Goal: Check status: Check status

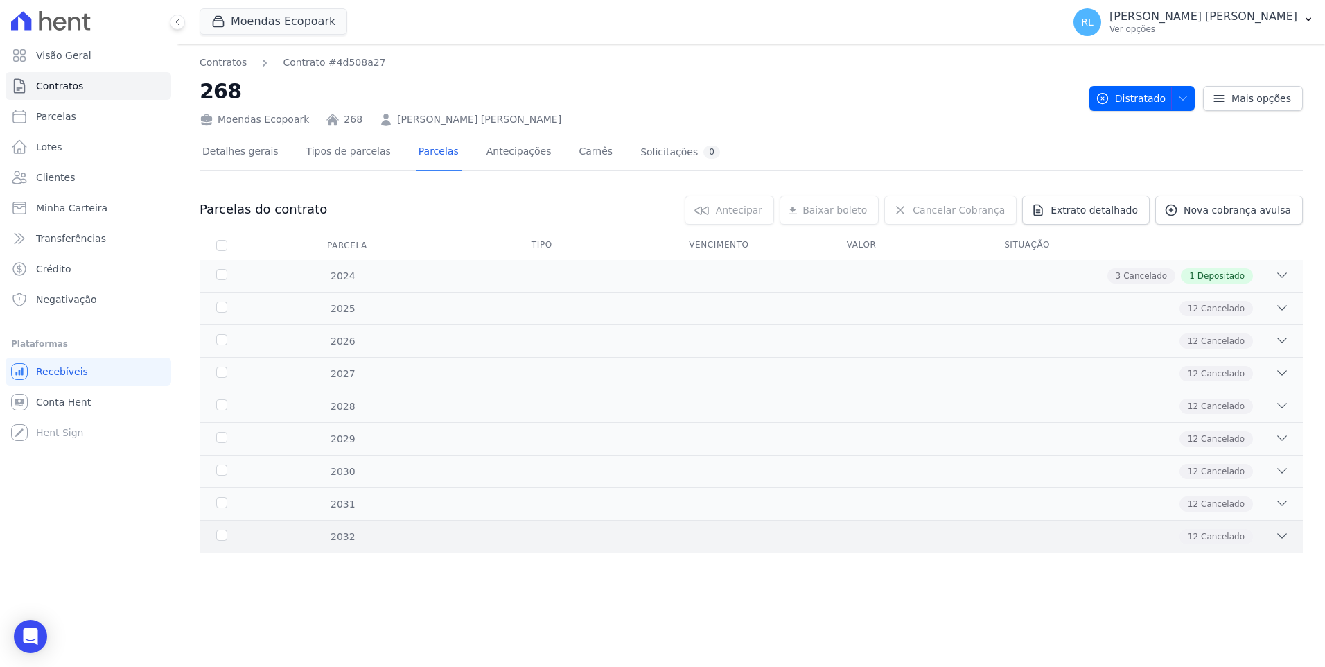
click at [1287, 534] on icon at bounding box center [1283, 536] width 14 height 14
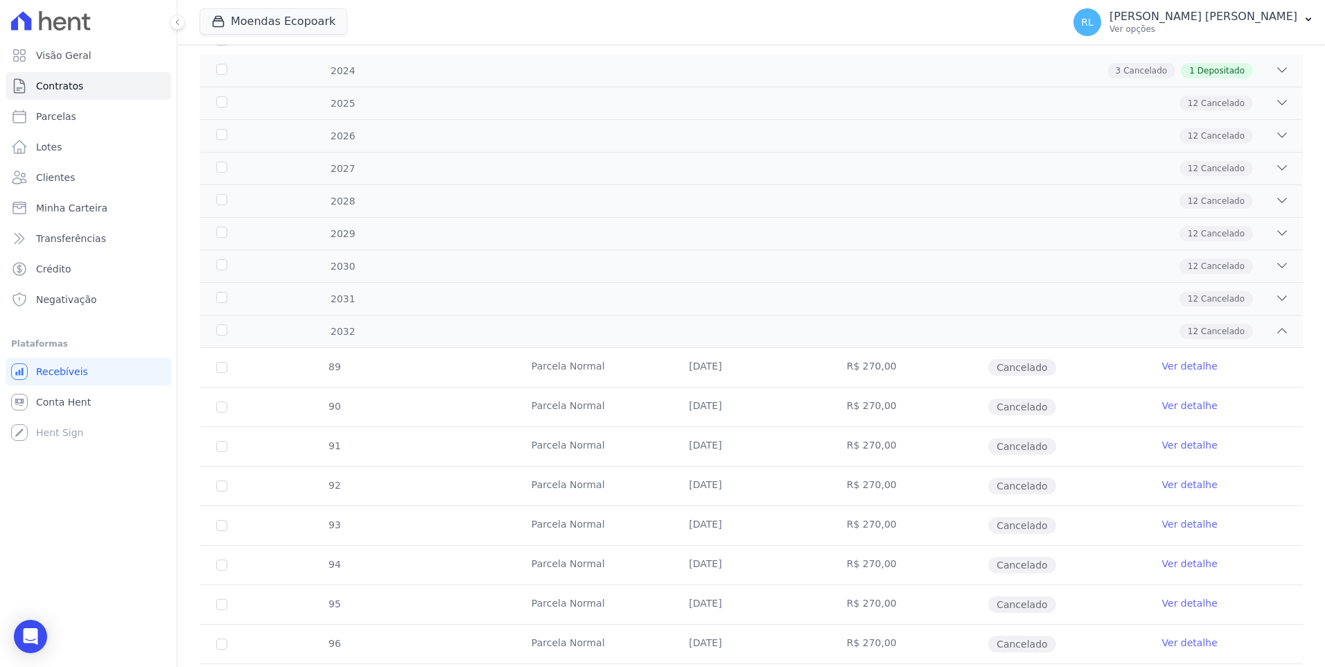
scroll to position [193, 0]
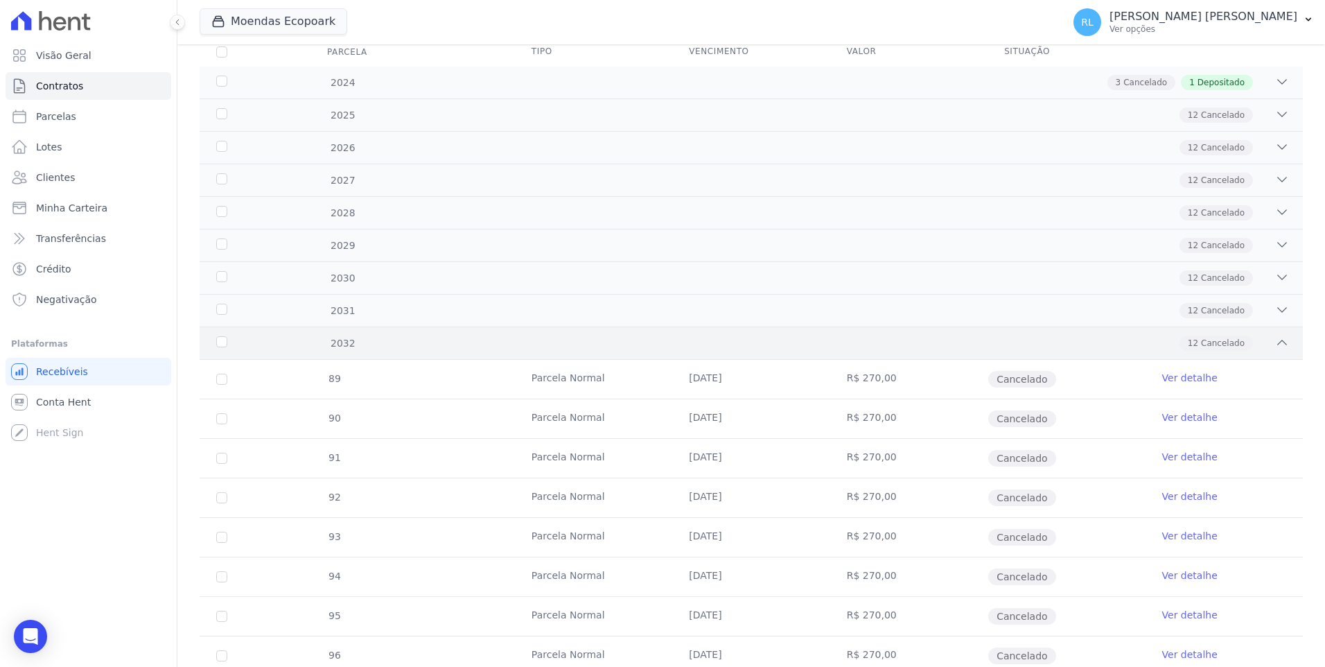
click at [1283, 347] on div "2032 12 Cancelado" at bounding box center [752, 343] width 1104 height 33
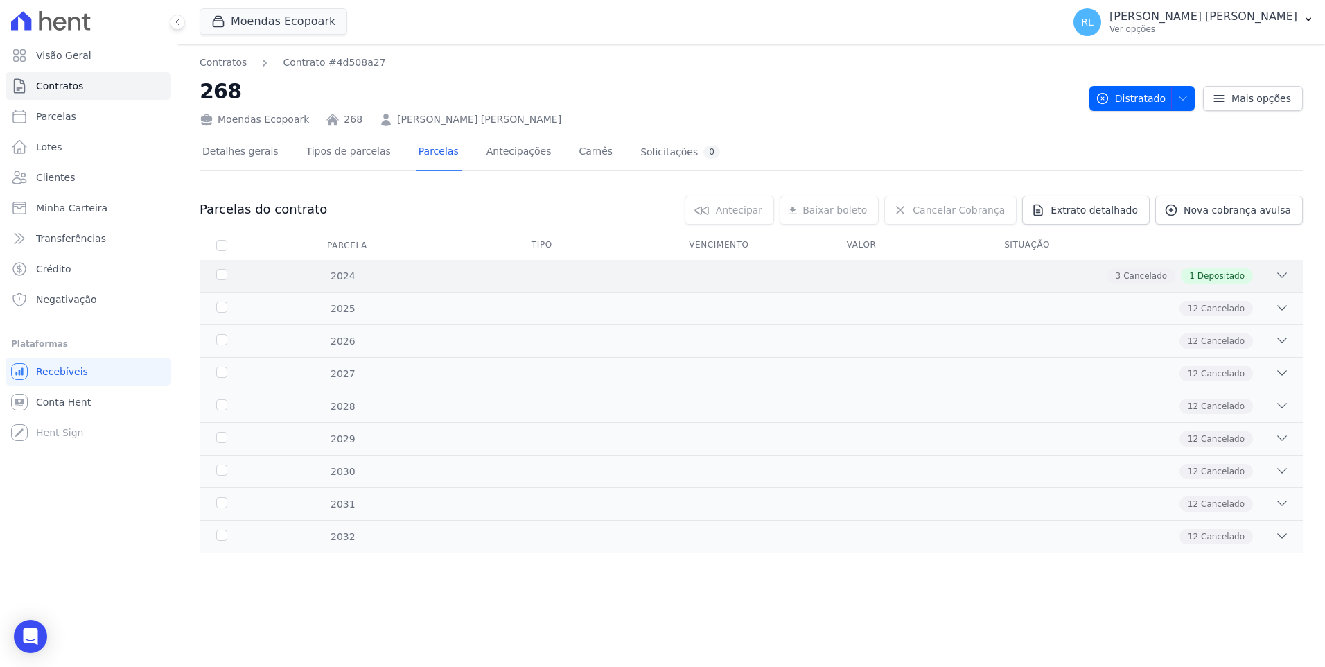
click at [1286, 278] on icon at bounding box center [1283, 275] width 14 height 14
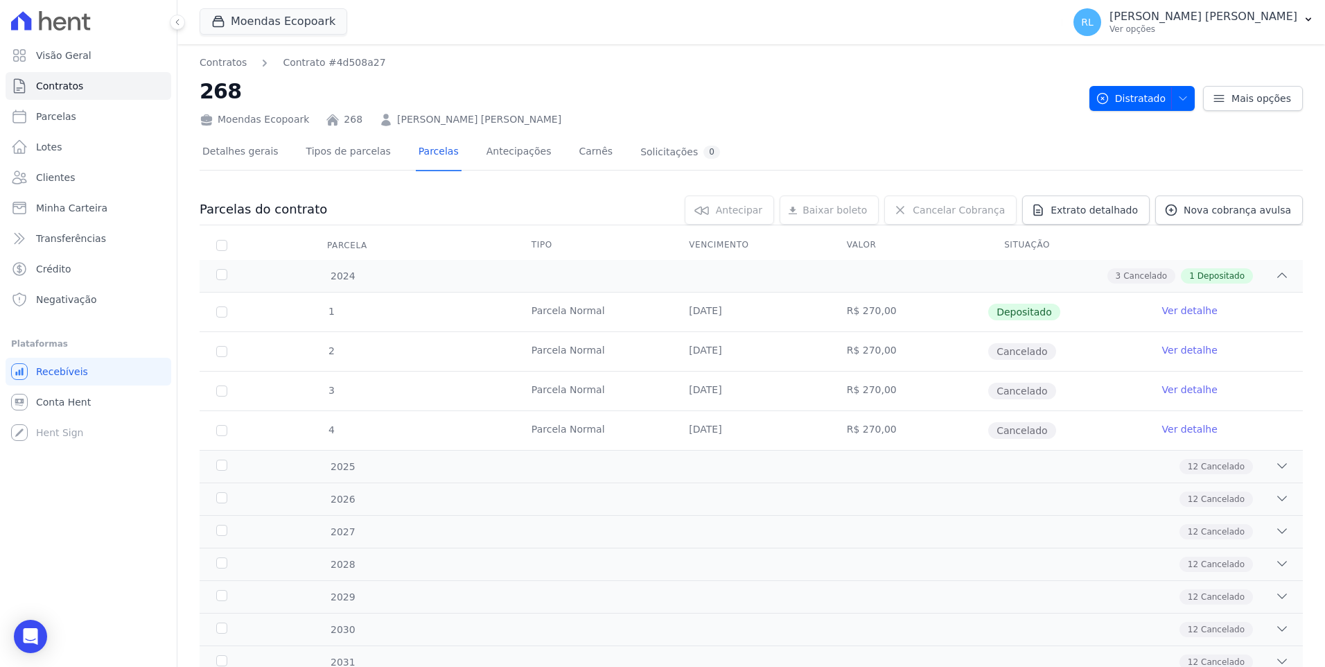
click at [1176, 314] on link "Ver detalhe" at bounding box center [1190, 311] width 55 height 14
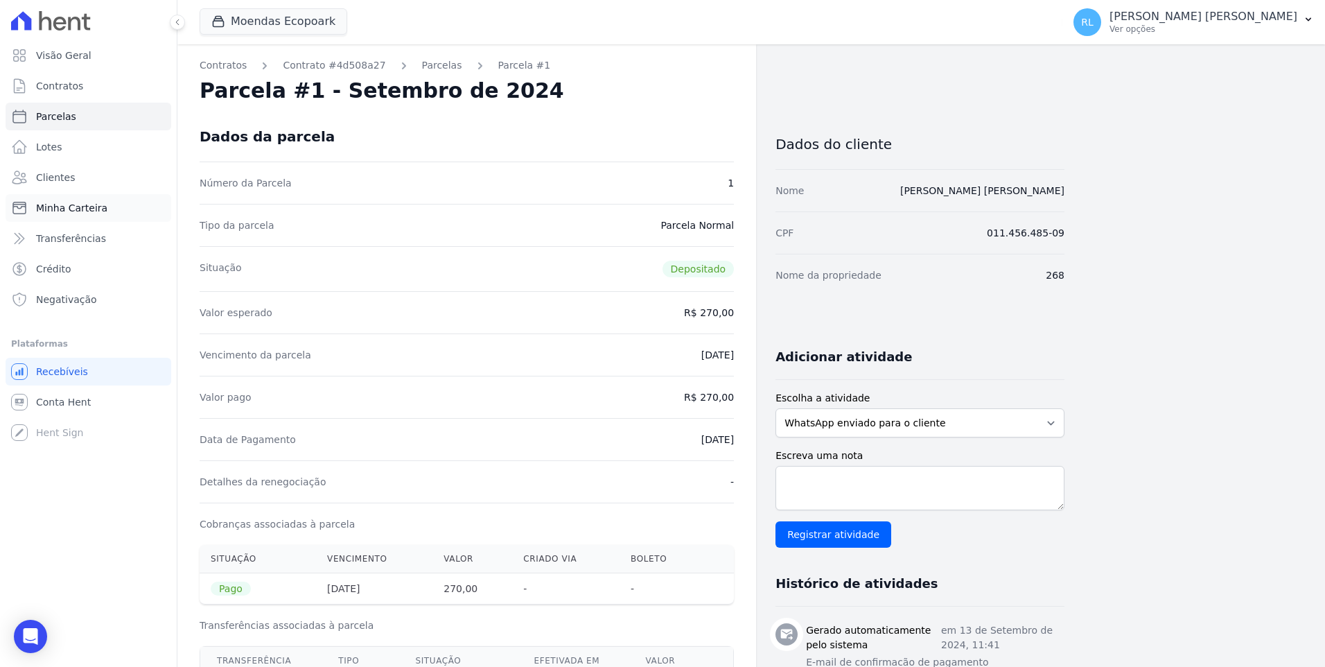
click at [100, 209] on span "Minha Carteira" at bounding box center [71, 208] width 71 height 14
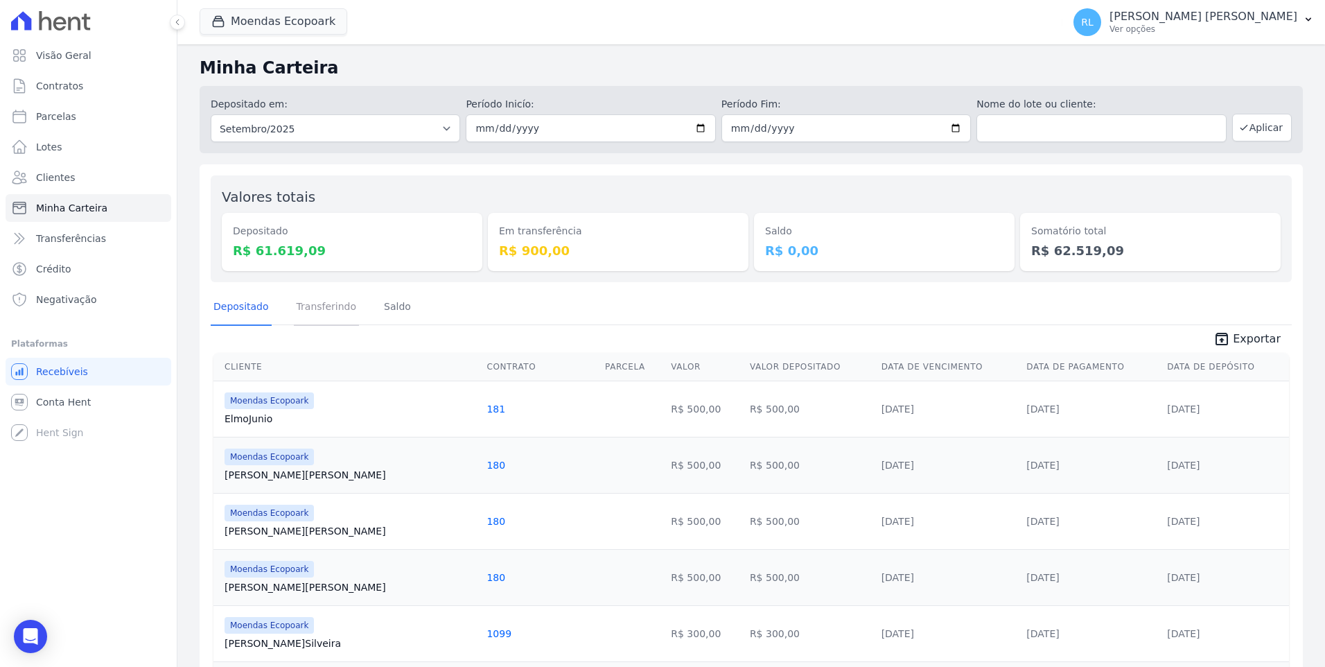
click at [308, 305] on link "Transferindo" at bounding box center [327, 308] width 66 height 36
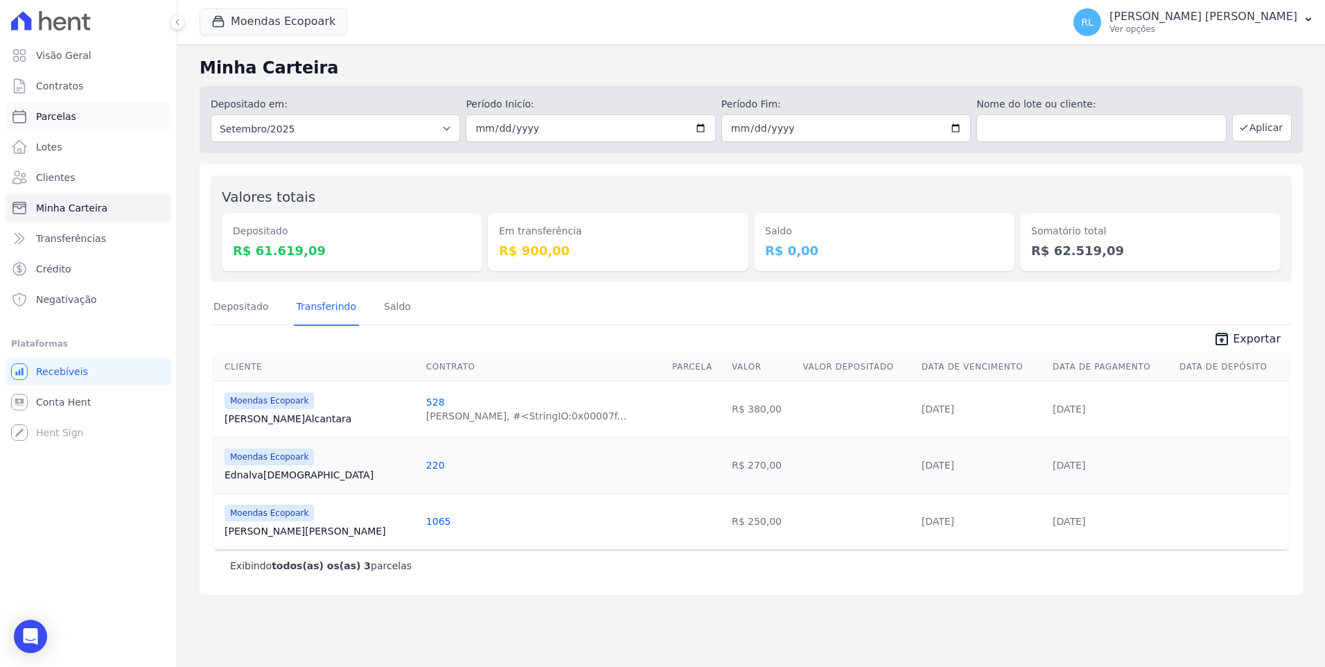
click at [70, 118] on span "Parcelas" at bounding box center [56, 117] width 40 height 14
select select
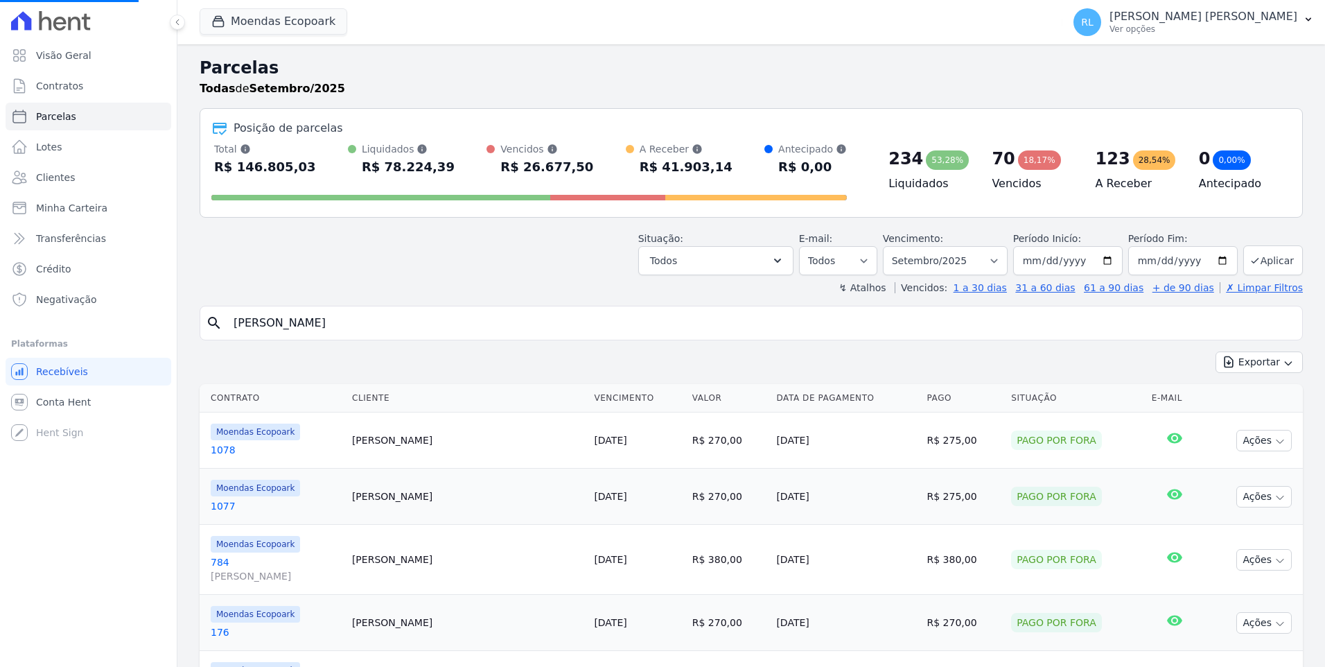
select select
